Goal: Browse casually

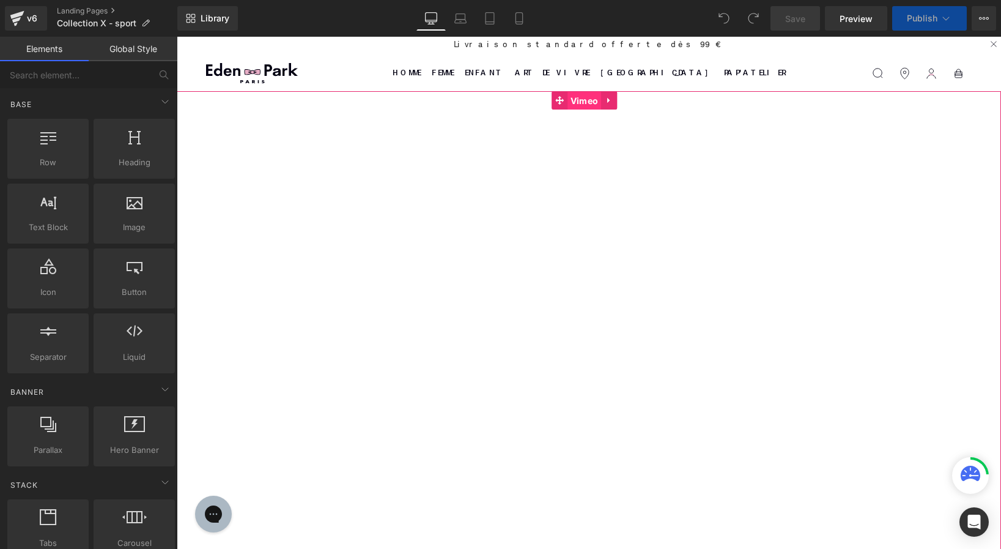
click at [593, 102] on span "Vimeo" at bounding box center [585, 101] width 34 height 18
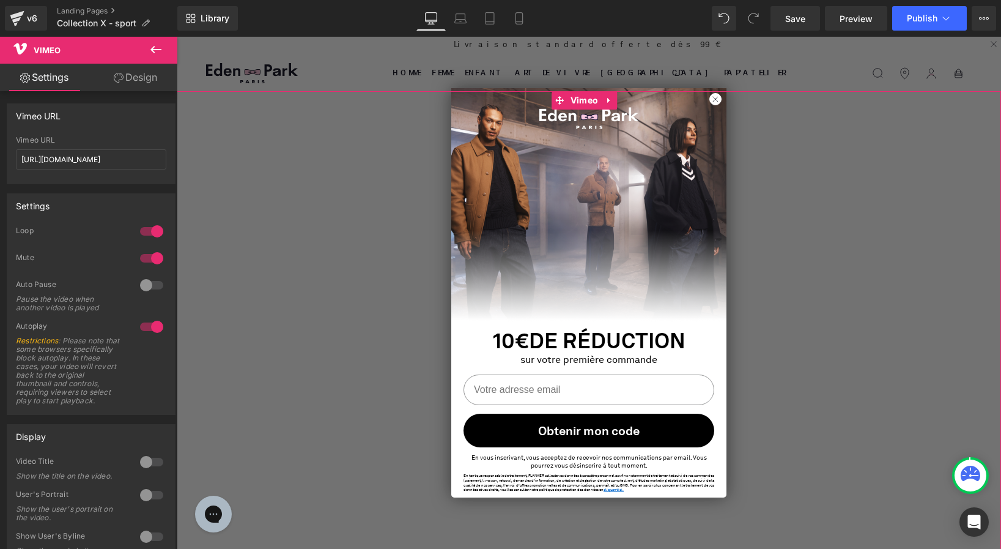
click at [711, 102] on div at bounding box center [589, 330] width 825 height 479
click at [709, 103] on div at bounding box center [589, 330] width 825 height 479
click at [291, 458] on div at bounding box center [589, 330] width 825 height 479
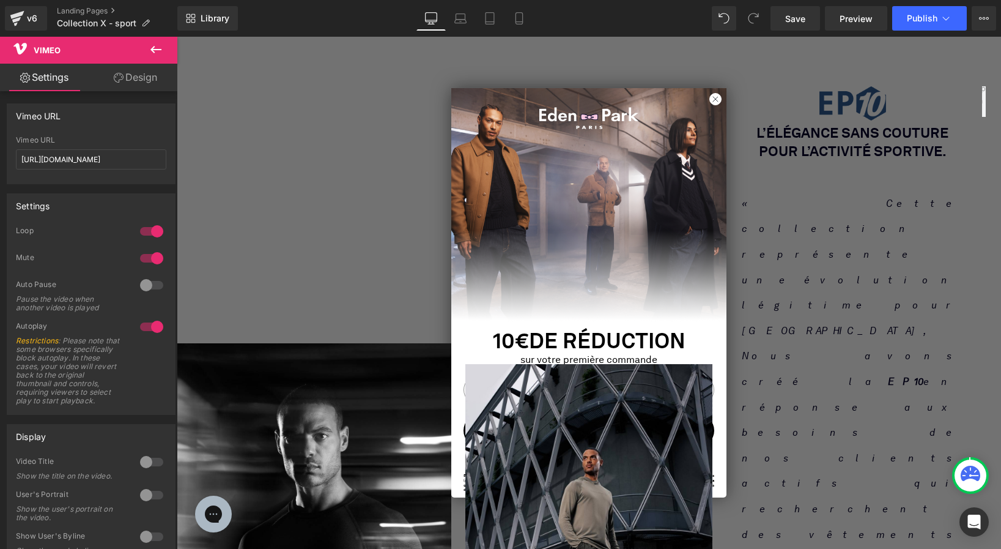
scroll to position [517, 0]
